Goal: Information Seeking & Learning: Learn about a topic

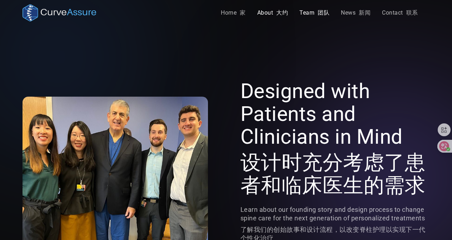
click at [313, 9] on link "Team 团队" at bounding box center [313, 13] width 41 height 14
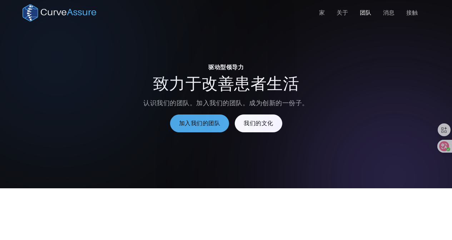
click at [377, 71] on div "驱动型领导力 致力于改善患者生活 认识我们的团队。加入我们的团队。成为创新的一份子。 加入我们的团队 我们的文化" at bounding box center [225, 106] width 407 height 132
click at [341, 13] on font "关于" at bounding box center [342, 12] width 12 height 7
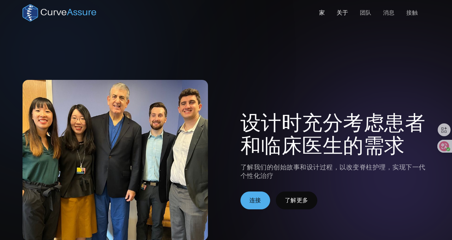
click at [321, 12] on font "家" at bounding box center [322, 12] width 6 height 7
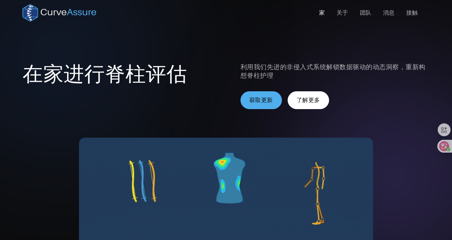
click at [307, 101] on font "了解更多" at bounding box center [308, 100] width 24 height 7
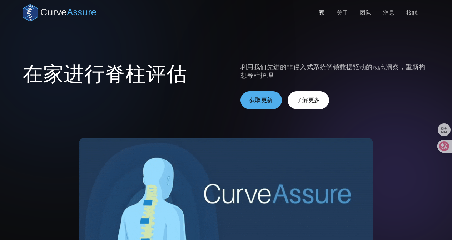
click at [213, 37] on div "在家进行脊柱评估 利用我们先进的非侵入式系统解锁数据驱动的动态洞察，重新构想脊柱护理 获取更新 了解更多" at bounding box center [225, 171] width 407 height 343
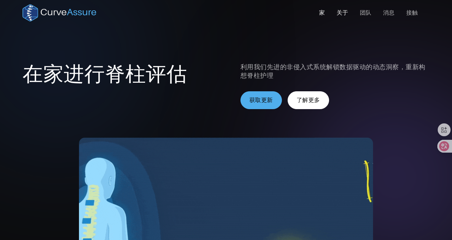
click at [346, 14] on font "关于" at bounding box center [342, 12] width 12 height 7
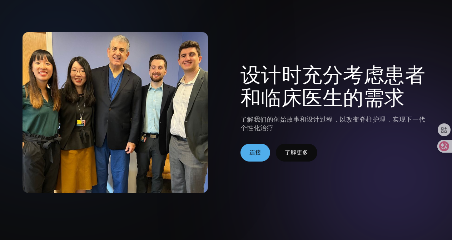
scroll to position [47, 0]
click at [303, 153] on font "了解更多" at bounding box center [297, 153] width 24 height 7
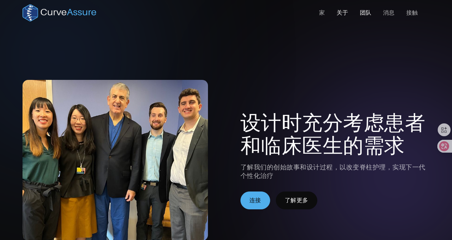
click at [369, 12] on font "团队" at bounding box center [366, 12] width 12 height 7
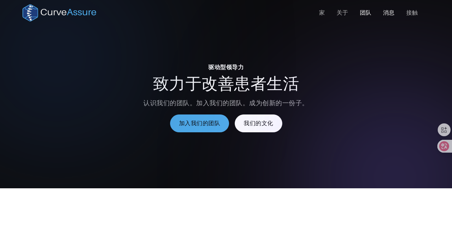
click at [387, 11] on font "消息" at bounding box center [389, 12] width 12 height 7
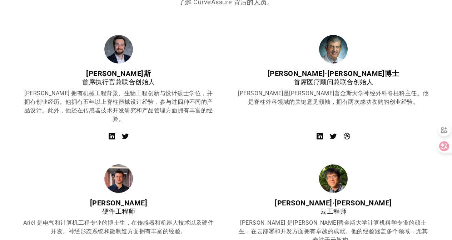
scroll to position [286, 0]
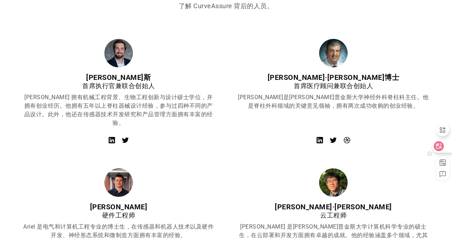
click at [442, 148] on icon at bounding box center [438, 146] width 10 height 10
click at [438, 145] on icon at bounding box center [439, 147] width 6 height 6
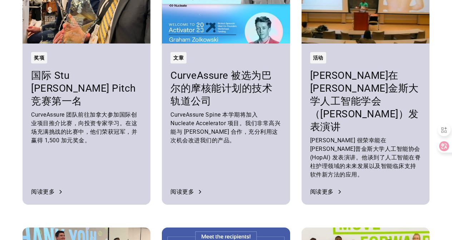
scroll to position [1476, 0]
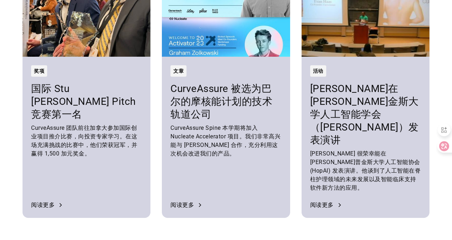
click at [342, 150] on font "Evan Haas 很荣幸能在约翰·霍普金斯大学人工智能协会 (HopAI) 发表演讲。他谈到了人工智能在脊柱护理领域的未来发展以及智能临床支持软件新方法的应…" at bounding box center [365, 170] width 111 height 41
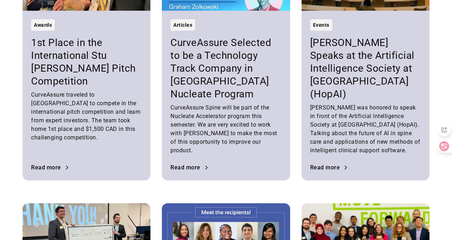
scroll to position [1470, 0]
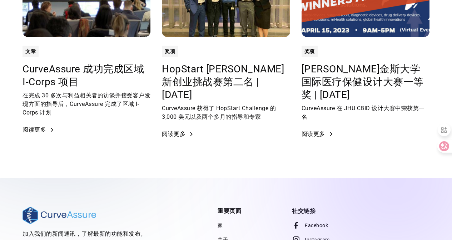
scroll to position [2565, 0]
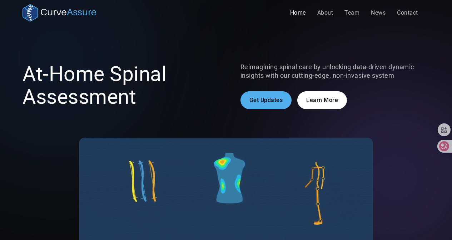
click at [262, 52] on div "At-Home Spinal Assessment Reimagining spinal care by unlocking data-driven dyna…" at bounding box center [225, 171] width 407 height 343
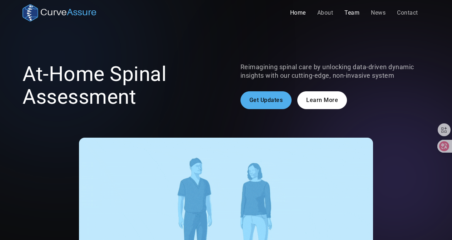
click at [348, 12] on link "Team" at bounding box center [351, 13] width 26 height 14
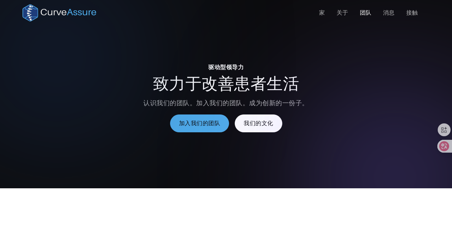
click at [387, 81] on div "驱动型领导力 致力于改善患者生活 认识我们的团队。加入我们的团队。成为创新的一份子。 加入我们的团队 我们的文化" at bounding box center [225, 106] width 407 height 132
click at [387, 13] on font "消息" at bounding box center [389, 12] width 12 height 7
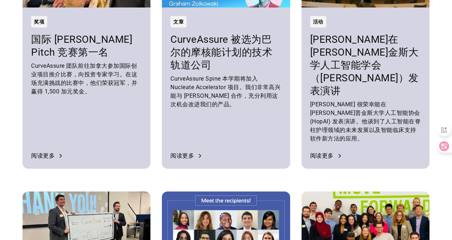
scroll to position [1523, 0]
